Goal: Task Accomplishment & Management: Manage account settings

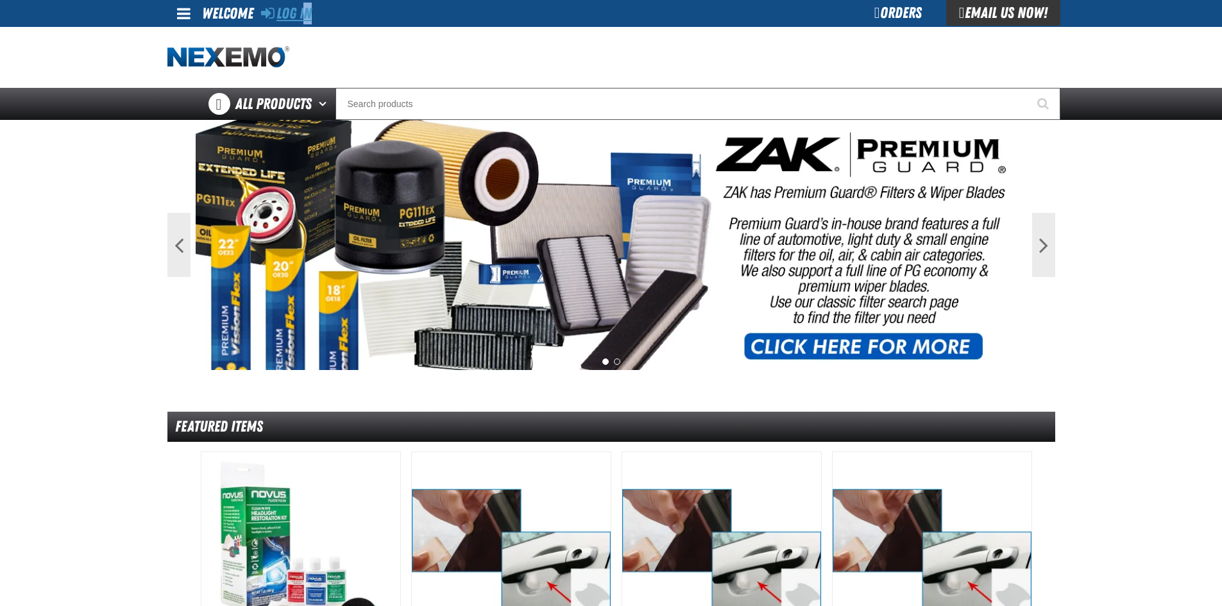
click at [304, 22] on div "Log In" at bounding box center [286, 13] width 51 height 27
click at [305, 27] on div "Staging Site 5.1 Upgrade Site Log In Log In Welcome Log In Orders Email Us Now!…" at bounding box center [611, 60] width 1222 height 120
click at [305, 19] on link "Log In" at bounding box center [286, 13] width 51 height 18
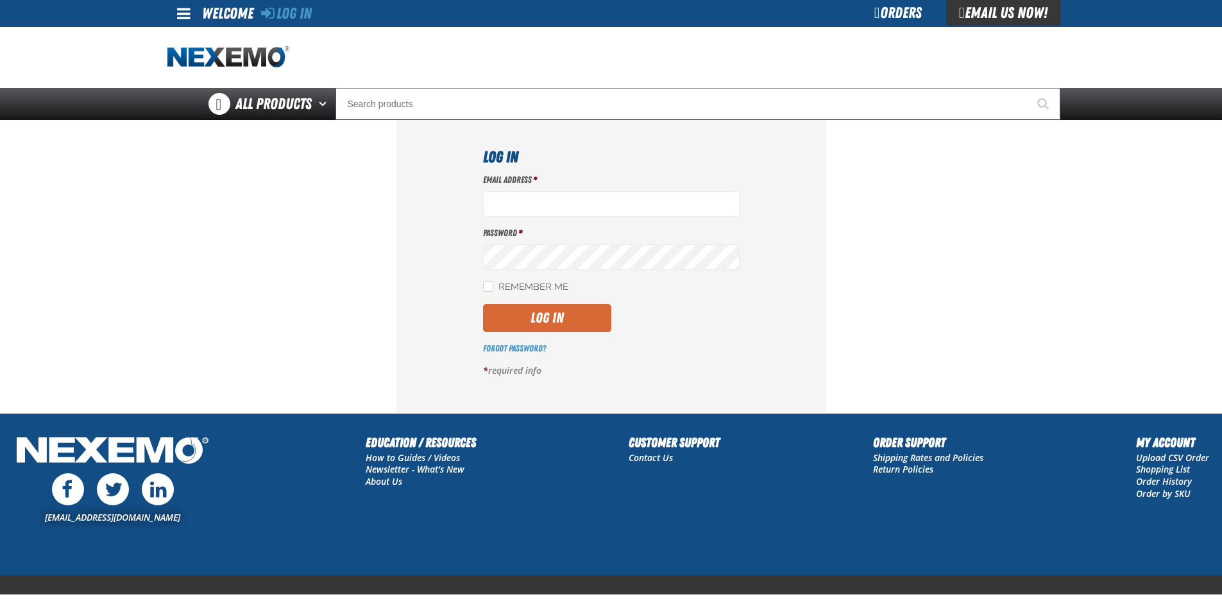
type input "LDominguez@vtaig.com"
click at [566, 324] on button "Log In" at bounding box center [547, 318] width 128 height 28
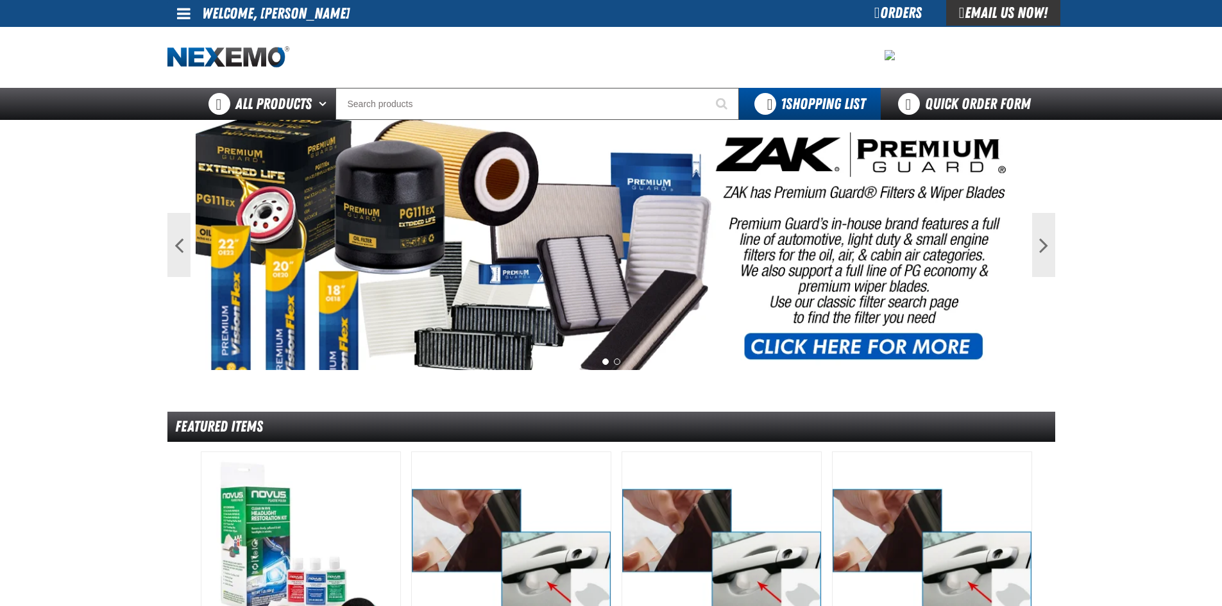
click at [193, 14] on link at bounding box center [184, 13] width 35 height 27
click at [206, 42] on link "My Account My Account" at bounding box center [201, 38] width 57 height 12
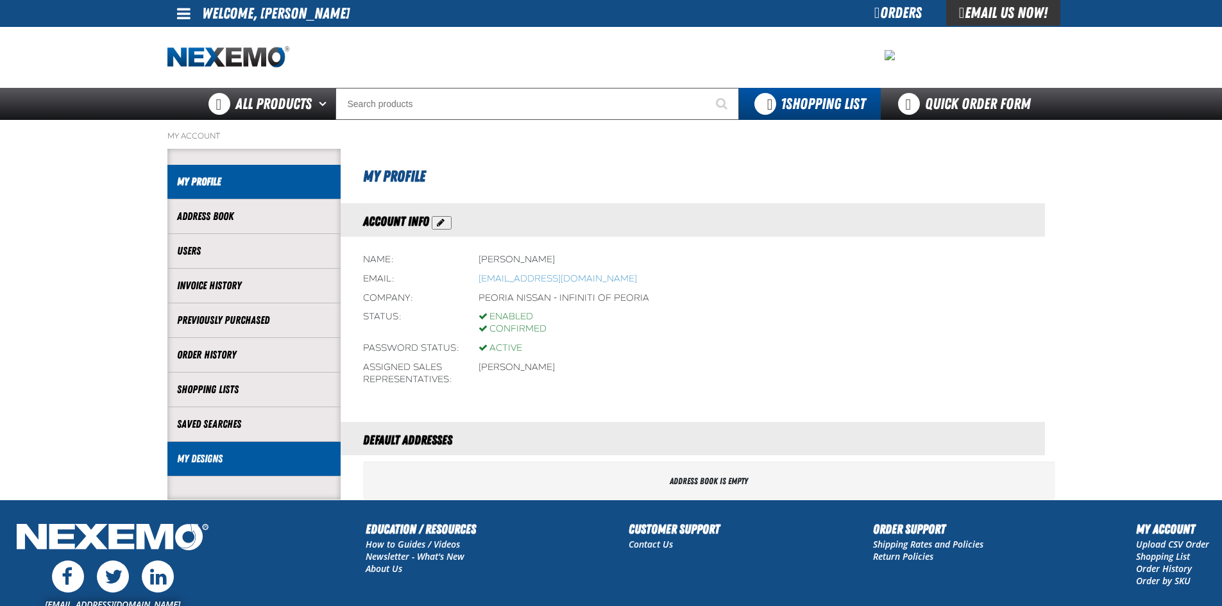
click at [269, 464] on link "My Designs" at bounding box center [254, 459] width 154 height 15
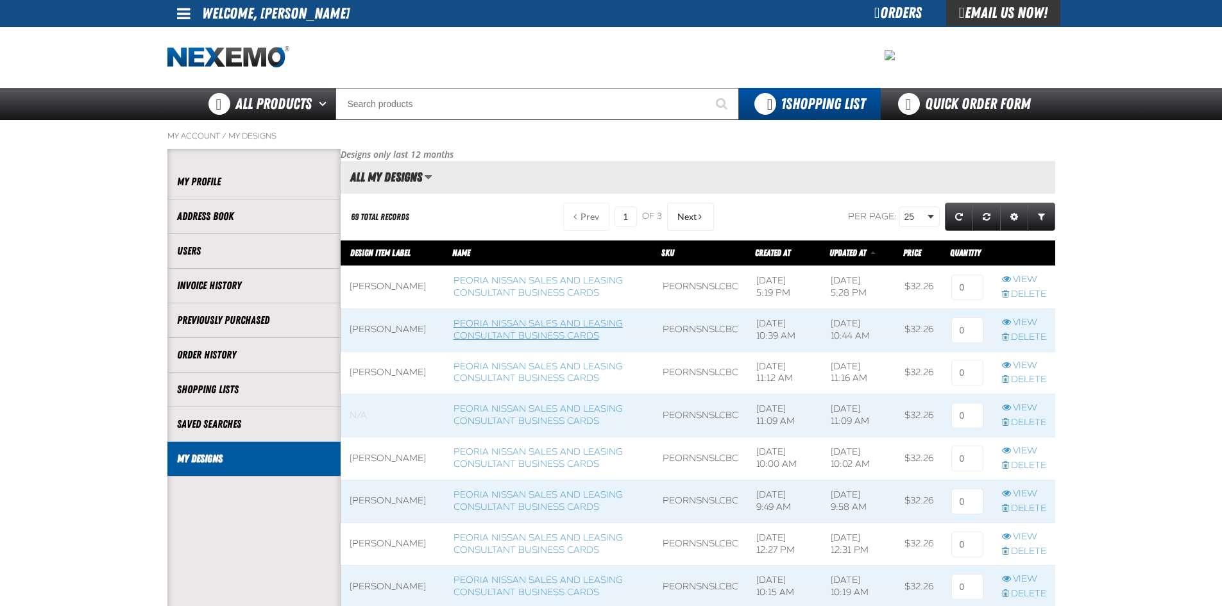
scroll to position [1, 1]
click at [180, 13] on span at bounding box center [183, 13] width 13 height 15
click at [207, 63] on link "Sign Out Sign Out" at bounding box center [195, 62] width 44 height 12
